Goal: Task Accomplishment & Management: Use online tool/utility

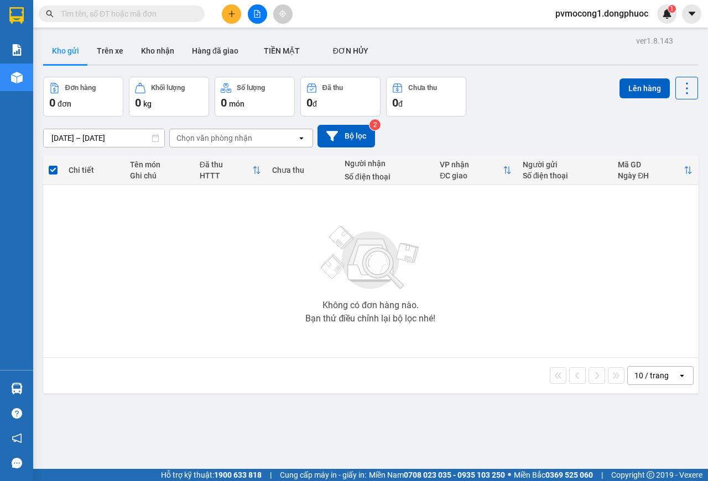
click at [231, 29] on main "ver 1.8.143 Kho gửi Trên xe Kho nhận Hàng đã giao TIỀN MẶT ĐƠN HỦY Đơn hàng 0…" at bounding box center [354, 234] width 708 height 469
click at [232, 8] on button at bounding box center [231, 13] width 19 height 19
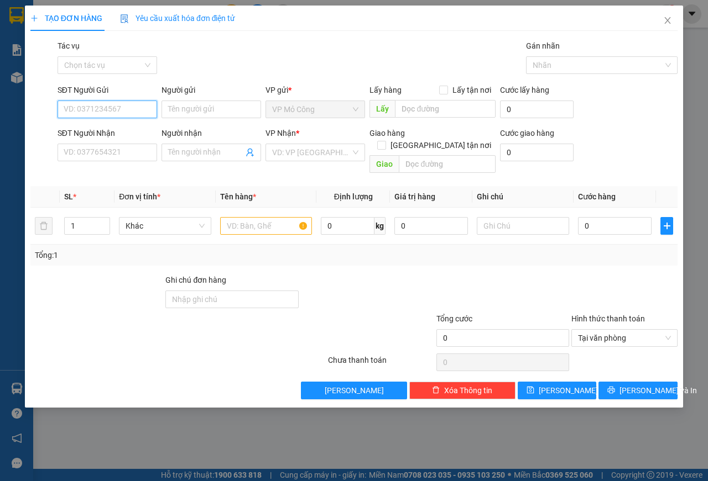
click at [92, 111] on input "SĐT Người Gửi" at bounding box center [107, 110] width 100 height 18
type input "0343664694"
click at [91, 125] on div "0343664694 - [PERSON_NAME]" at bounding box center [118, 132] width 122 height 18
type input "NGỌC NỮ"
type input "0366269436"
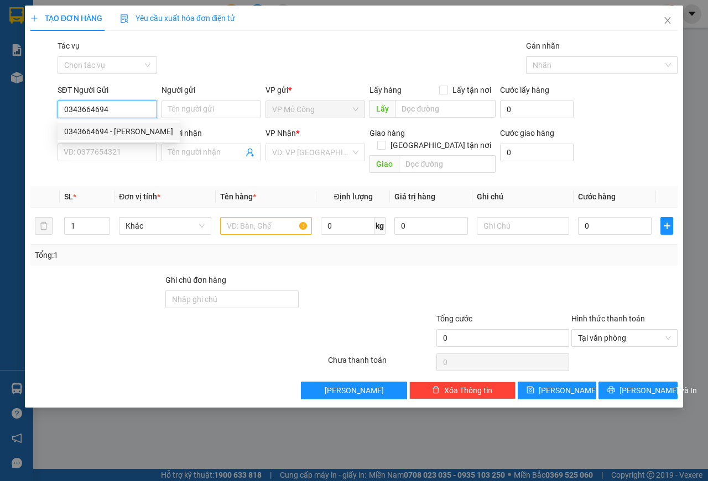
type input "ĐÀO"
type input "25.000"
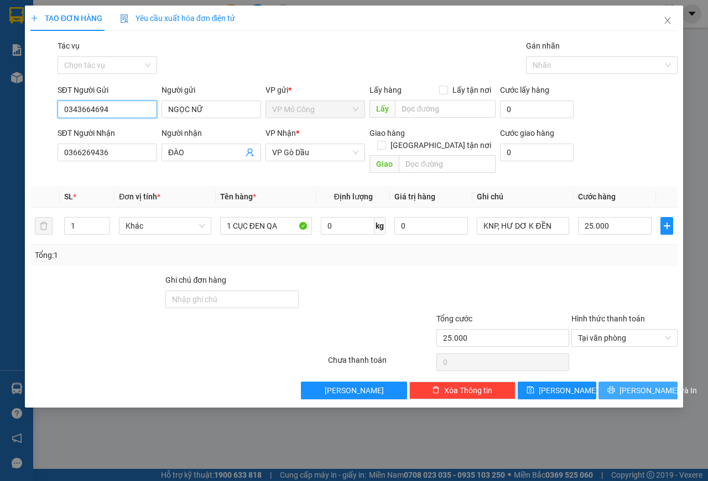
type input "0343664694"
click at [614, 382] on button "[PERSON_NAME] và In" at bounding box center [637, 391] width 79 height 18
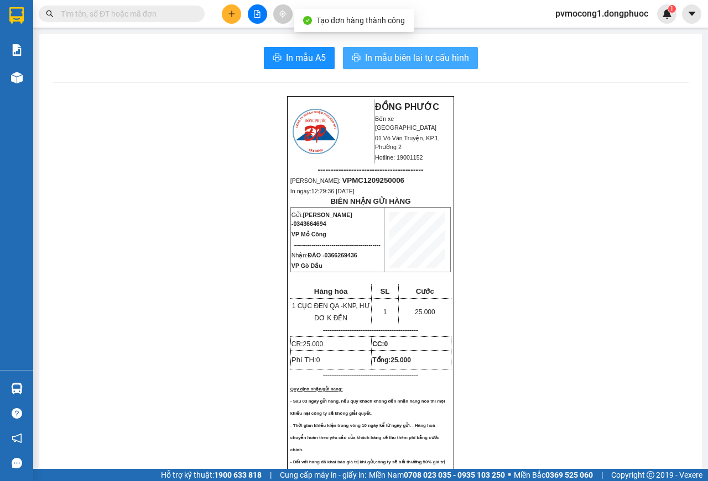
click at [425, 61] on span "In mẫu biên lai tự cấu hình" at bounding box center [417, 58] width 104 height 14
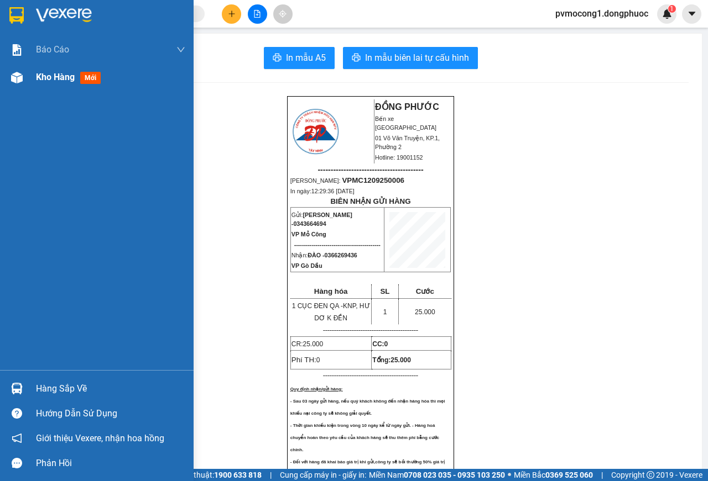
click at [22, 77] on img at bounding box center [17, 78] width 12 height 12
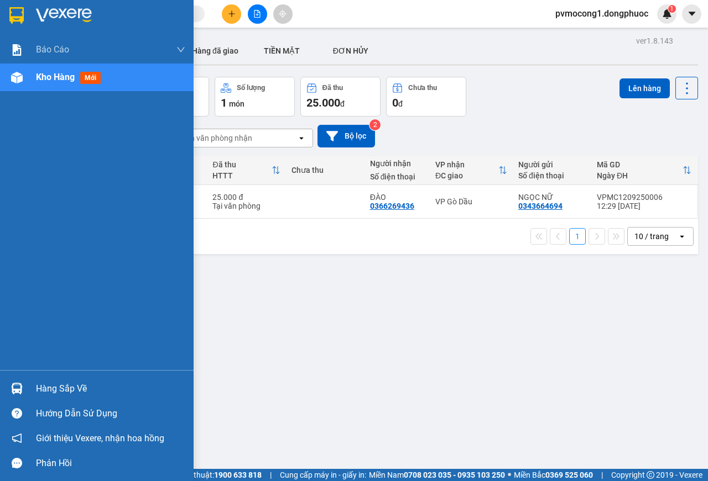
click at [17, 384] on img at bounding box center [17, 389] width 12 height 12
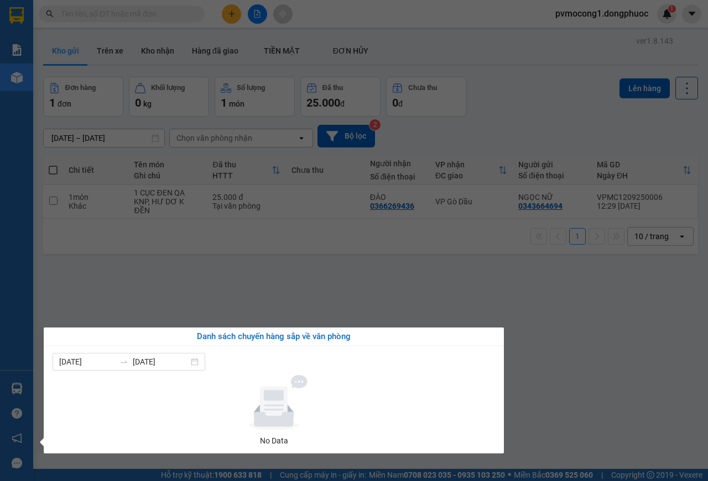
click at [264, 321] on section "Kết quả tìm kiếm ( 0 ) Bộ lọc No Data pvmocong1.dongphuoc 1 Báo cáo Mẫu 1: Báo …" at bounding box center [354, 240] width 708 height 481
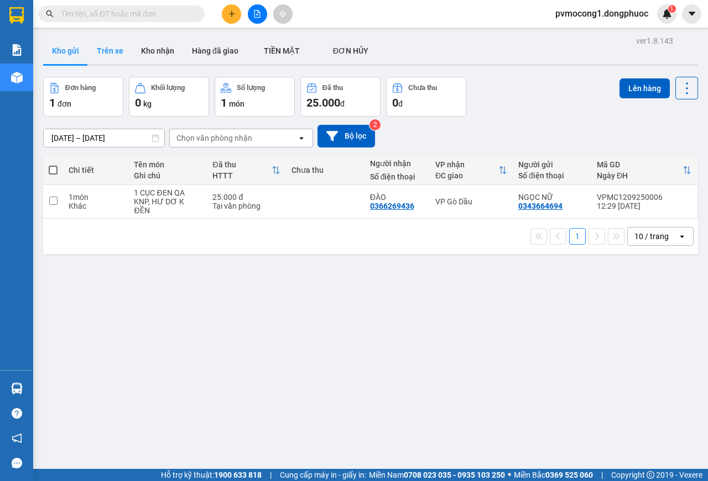
click at [112, 54] on button "Trên xe" at bounding box center [110, 51] width 44 height 27
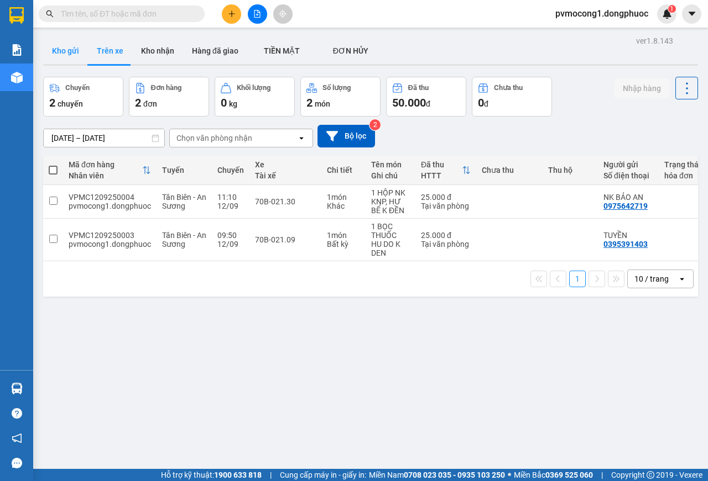
click at [68, 47] on button "Kho gửi" at bounding box center [65, 51] width 45 height 27
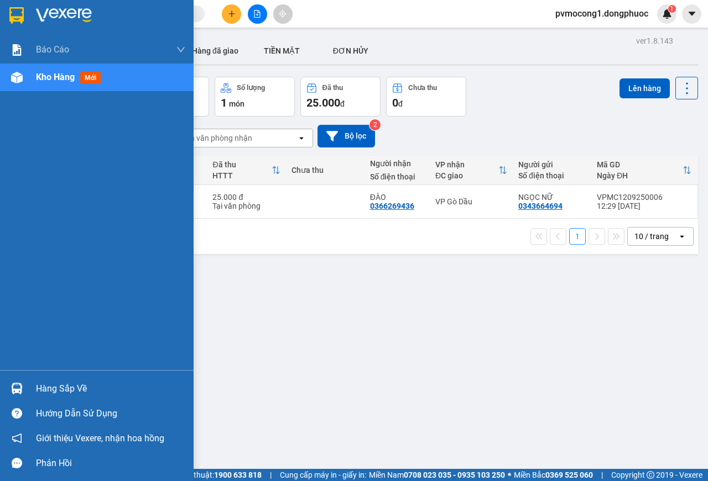
click at [17, 389] on img at bounding box center [17, 389] width 12 height 12
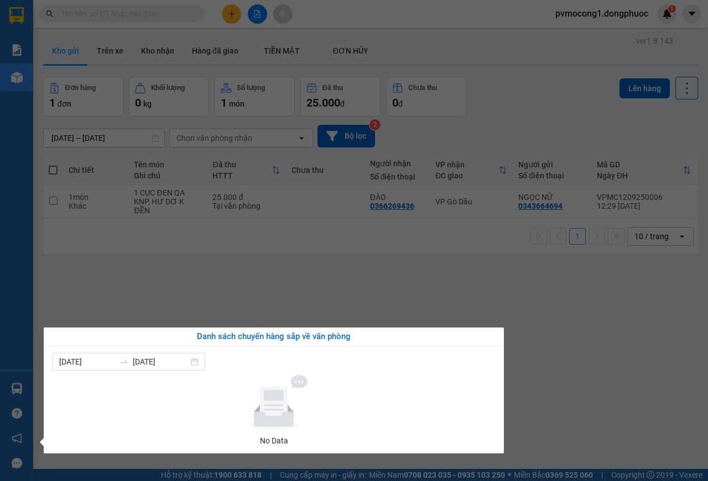
drag, startPoint x: 522, startPoint y: 302, endPoint x: 519, endPoint y: 308, distance: 6.7
click at [522, 306] on section "Kết quả tìm kiếm ( 0 ) Bộ lọc No Data pvmocong1.dongphuoc 1 Báo cáo Mẫu 1: Báo …" at bounding box center [354, 240] width 708 height 481
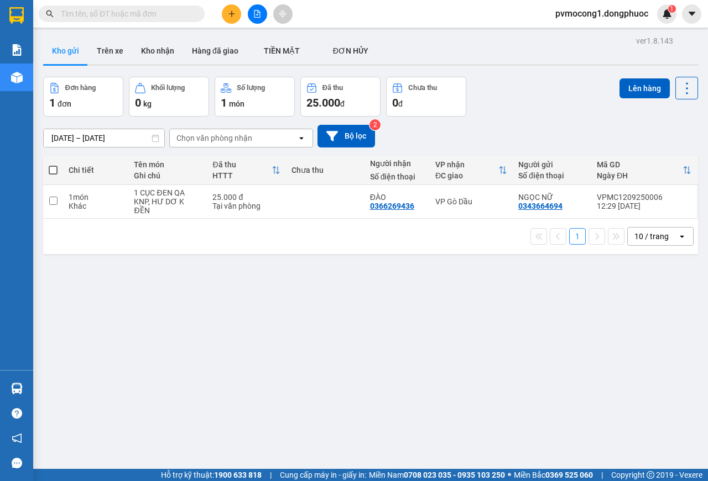
click at [49, 172] on span at bounding box center [53, 170] width 9 height 9
click at [53, 165] on input "checkbox" at bounding box center [53, 165] width 0 height 0
checkbox input "true"
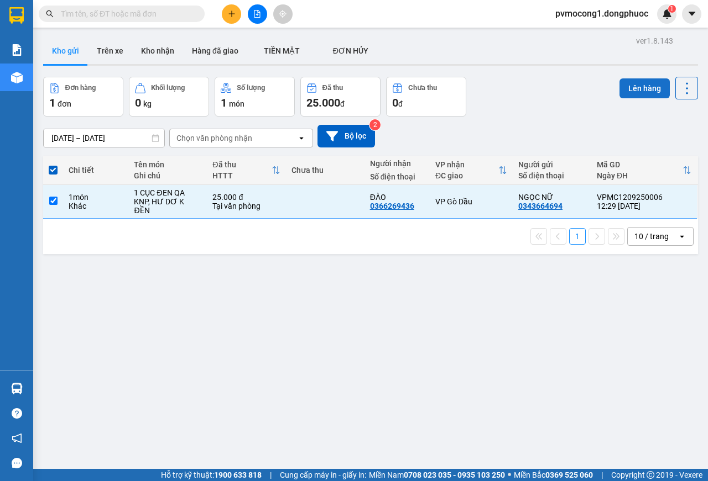
click at [636, 87] on button "Lên hàng" at bounding box center [644, 88] width 50 height 20
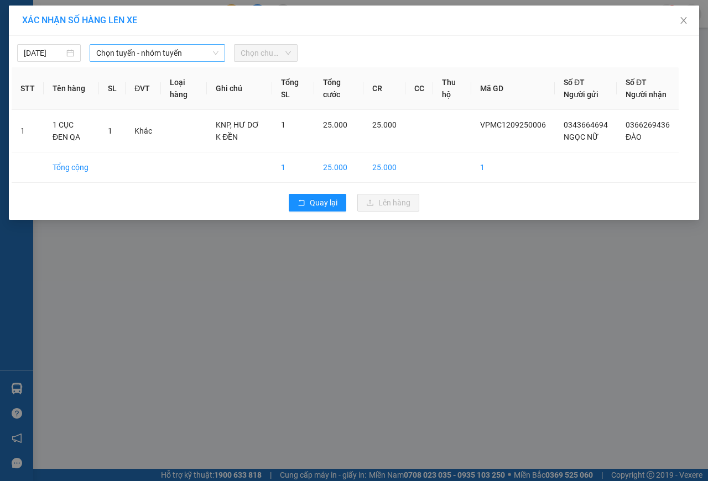
click at [164, 55] on span "Chọn tuyến - nhóm tuyến" at bounding box center [157, 53] width 122 height 17
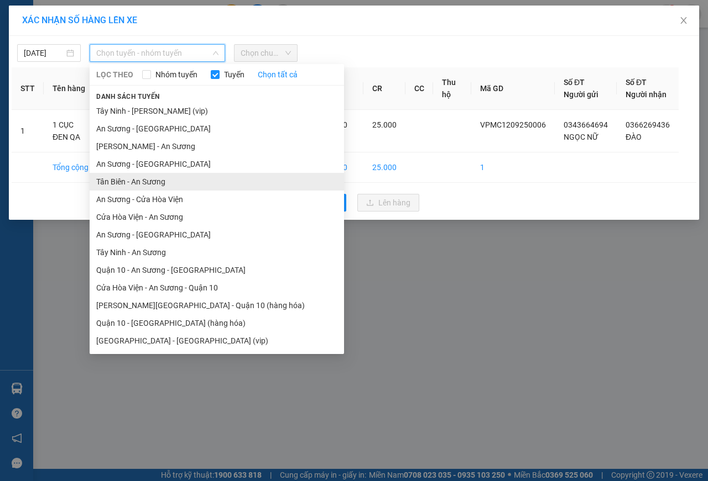
click at [112, 184] on li "Tân Biên - An Sương" at bounding box center [217, 182] width 254 height 18
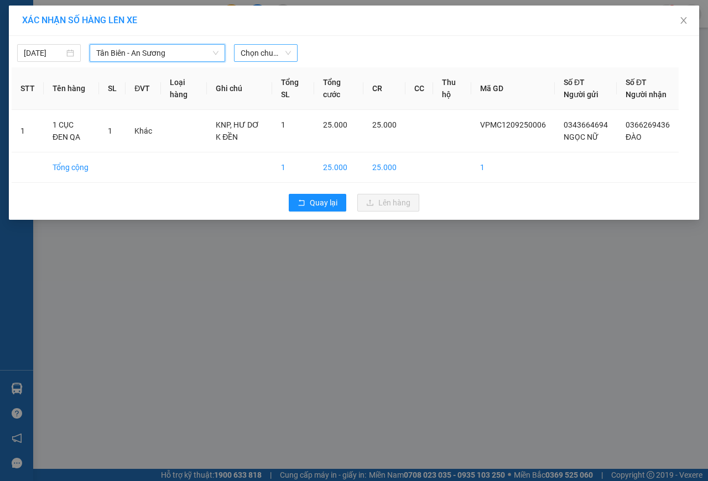
click at [259, 48] on span "Chọn chuyến" at bounding box center [265, 53] width 50 height 17
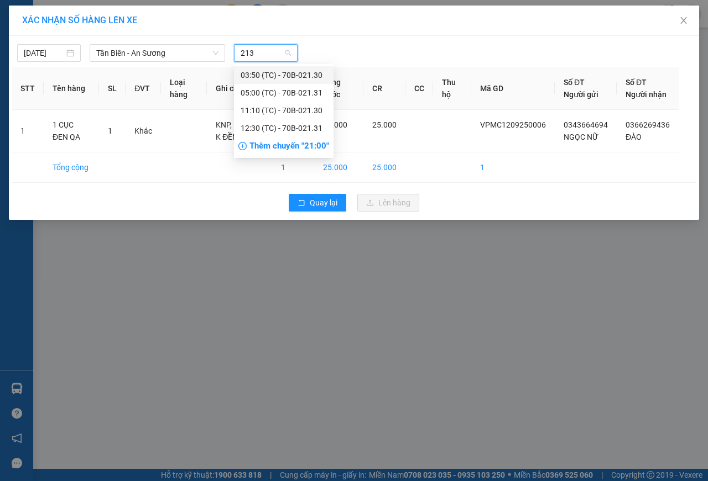
type input "2131"
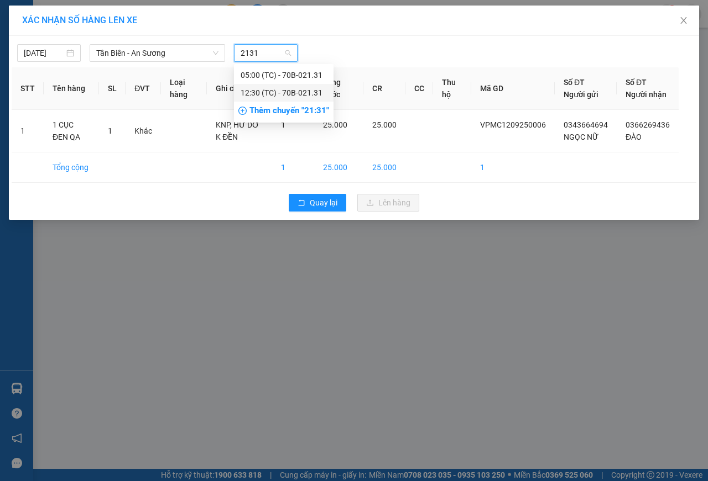
click at [296, 91] on div "12:30 (TC) - 70B-021.31" at bounding box center [283, 93] width 86 height 12
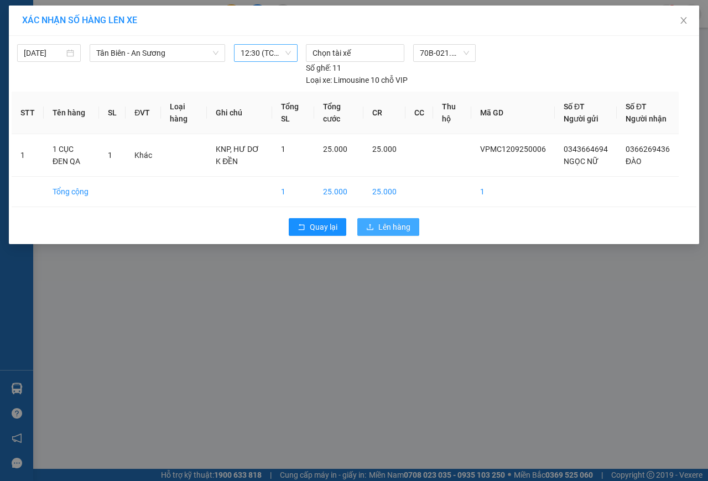
click at [389, 233] on span "Lên hàng" at bounding box center [394, 227] width 32 height 12
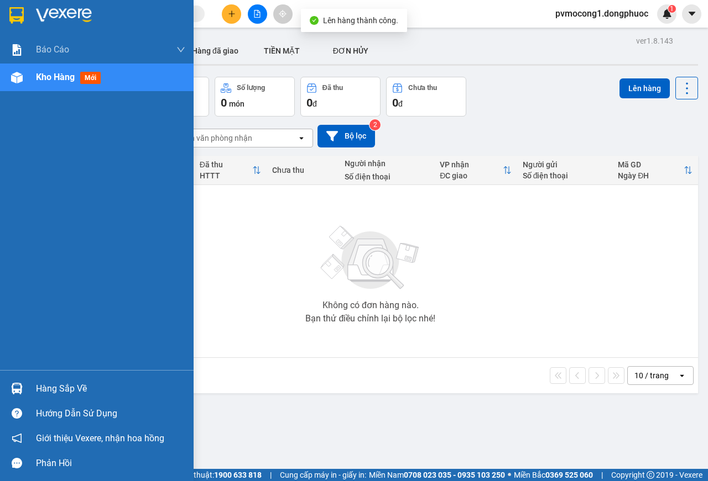
click at [23, 388] on div at bounding box center [16, 388] width 19 height 19
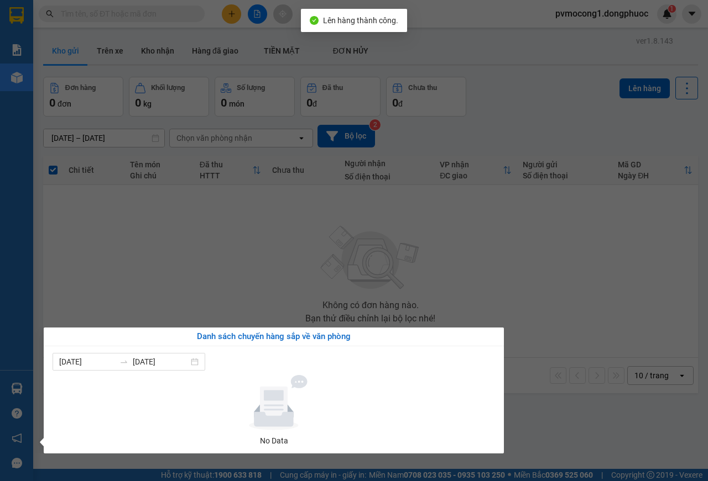
click at [175, 248] on section "Kết quả tìm kiếm ( 0 ) Bộ lọc No Data pvmocong1.dongphuoc 1 Báo cáo Mẫu 1: Báo …" at bounding box center [354, 240] width 708 height 481
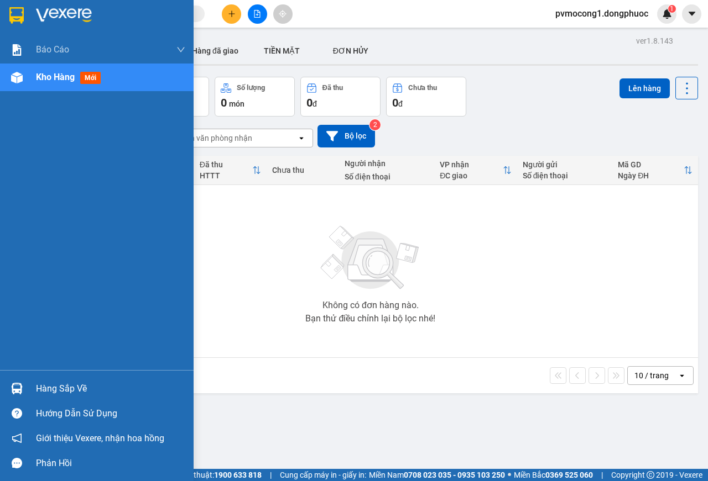
click at [26, 388] on div at bounding box center [16, 388] width 19 height 19
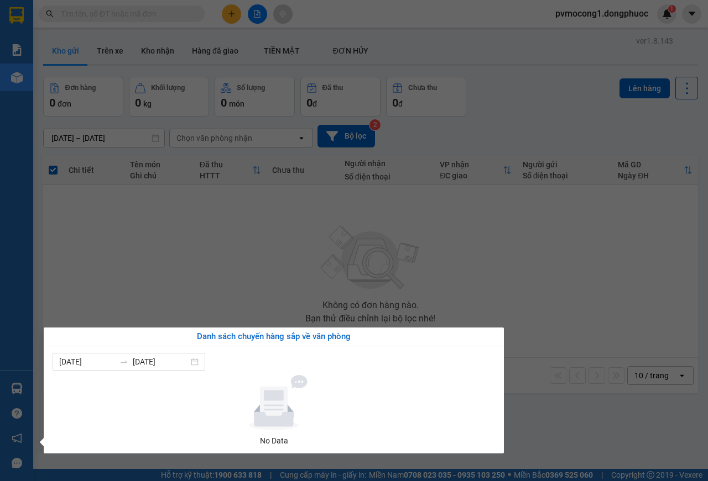
click at [147, 245] on section "Kết quả tìm kiếm ( 0 ) Bộ lọc No Data pvmocong1.dongphuoc 1 Báo cáo Mẫu 1: Báo …" at bounding box center [354, 240] width 708 height 481
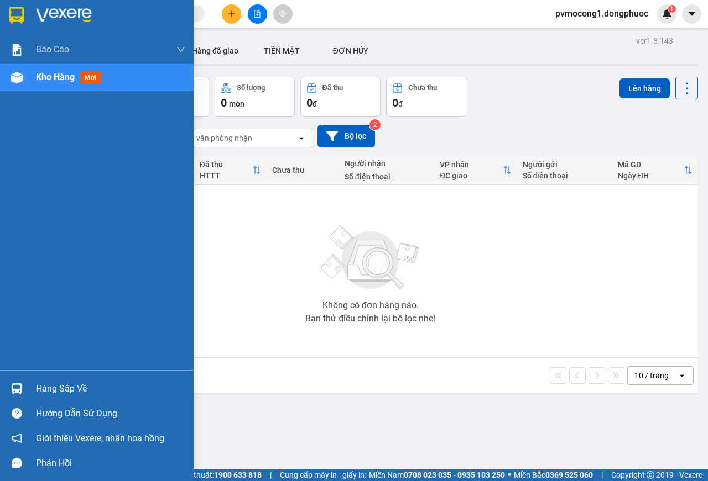
click at [15, 389] on img at bounding box center [17, 389] width 12 height 12
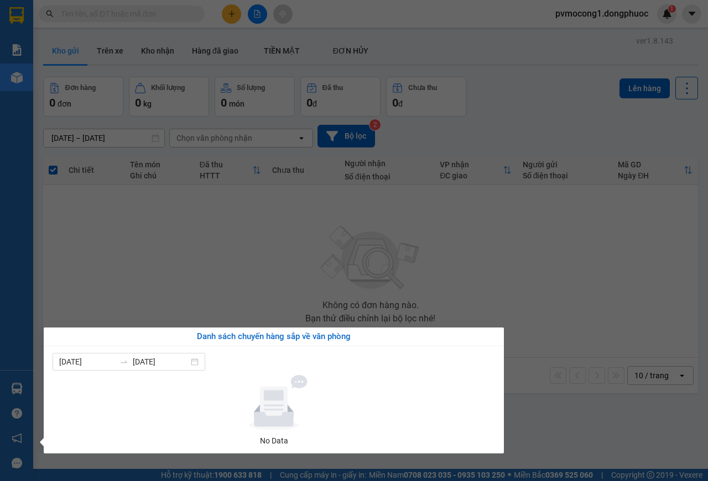
click at [103, 290] on section "Kết quả tìm kiếm ( 0 ) Bộ lọc No Data pvmocong1.dongphuoc 1 Báo cáo Mẫu 1: Báo …" at bounding box center [354, 240] width 708 height 481
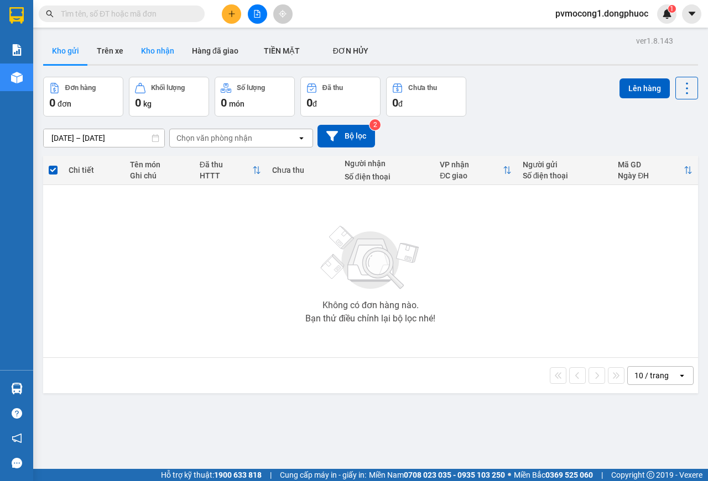
click at [169, 47] on button "Kho nhận" at bounding box center [157, 51] width 51 height 27
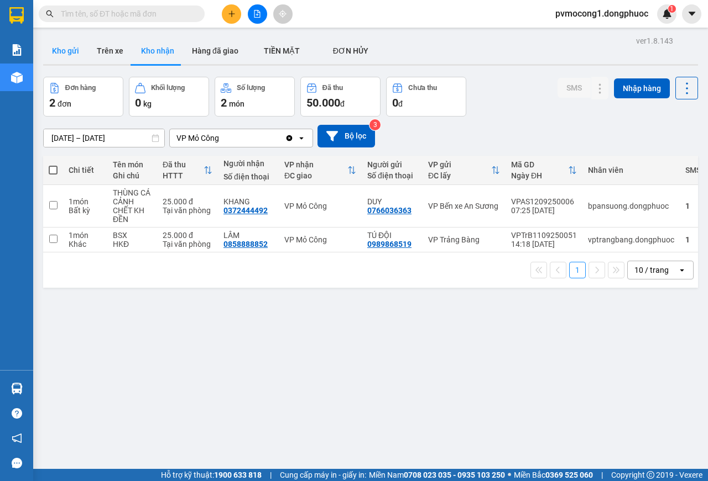
click at [60, 55] on button "Kho gửi" at bounding box center [65, 51] width 45 height 27
